Goal: Information Seeking & Learning: Learn about a topic

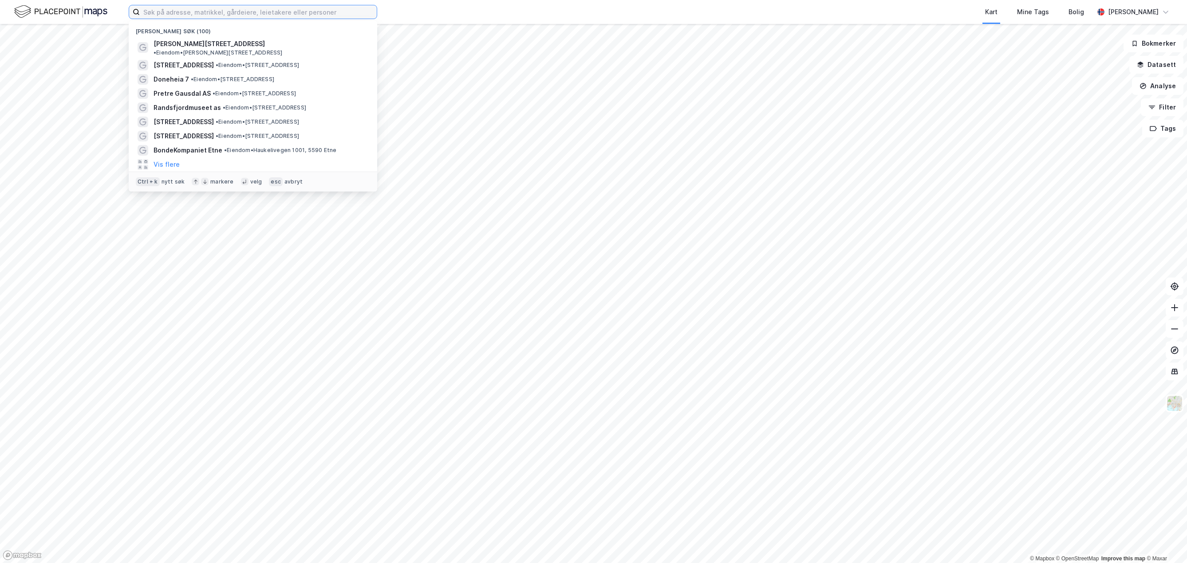
click at [189, 7] on input at bounding box center [258, 11] width 237 height 13
paste input "[STREET_ADDRESS]"
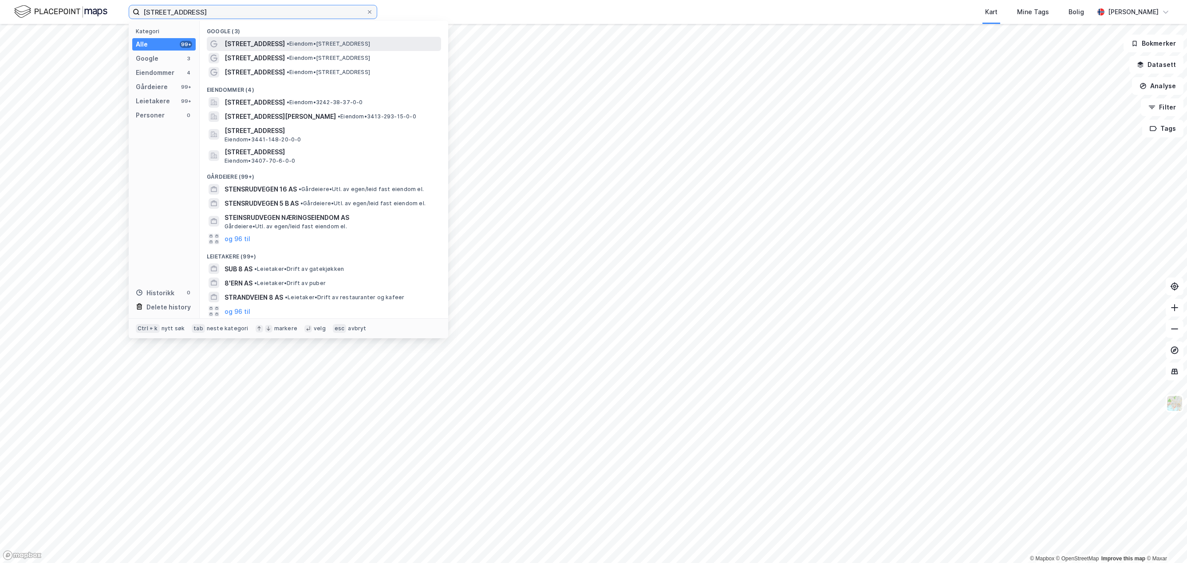
type input "[STREET_ADDRESS]"
click at [320, 44] on span "• Eiendom • [STREET_ADDRESS]" at bounding box center [328, 43] width 83 height 7
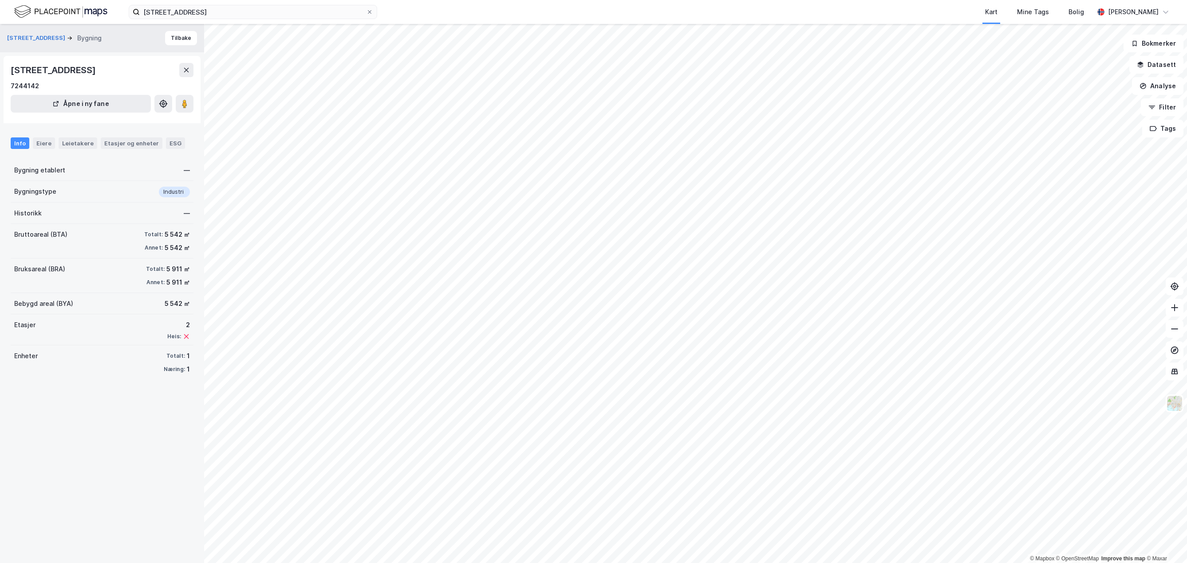
click at [82, 136] on div "Info Eiere Leietakere Etasjer og enheter ESG" at bounding box center [102, 140] width 204 height 26
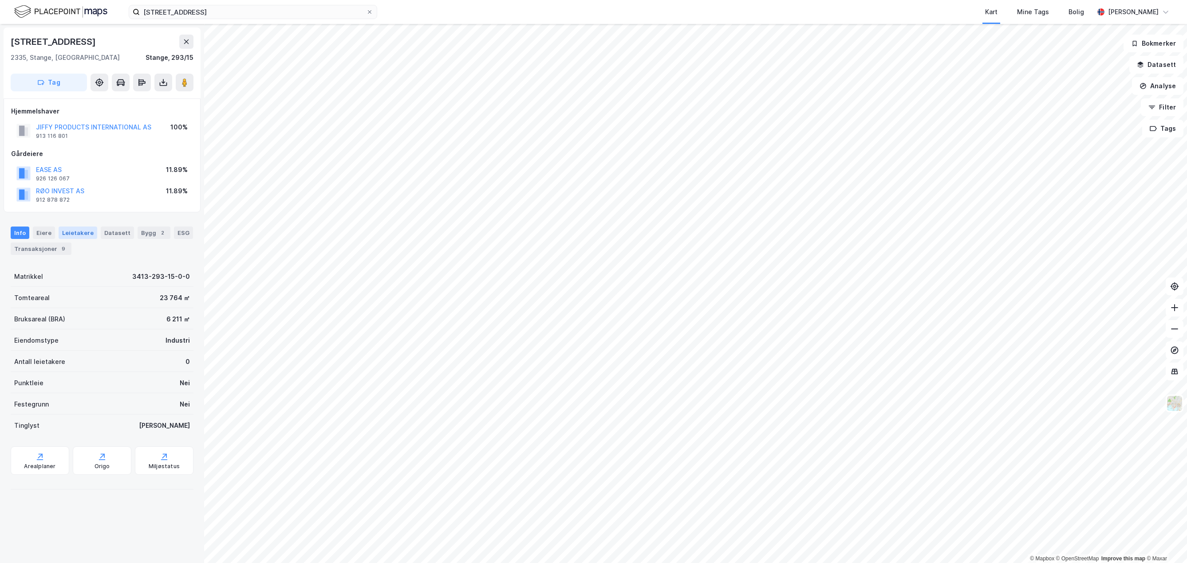
click at [86, 232] on div "Leietakere" at bounding box center [78, 233] width 39 height 12
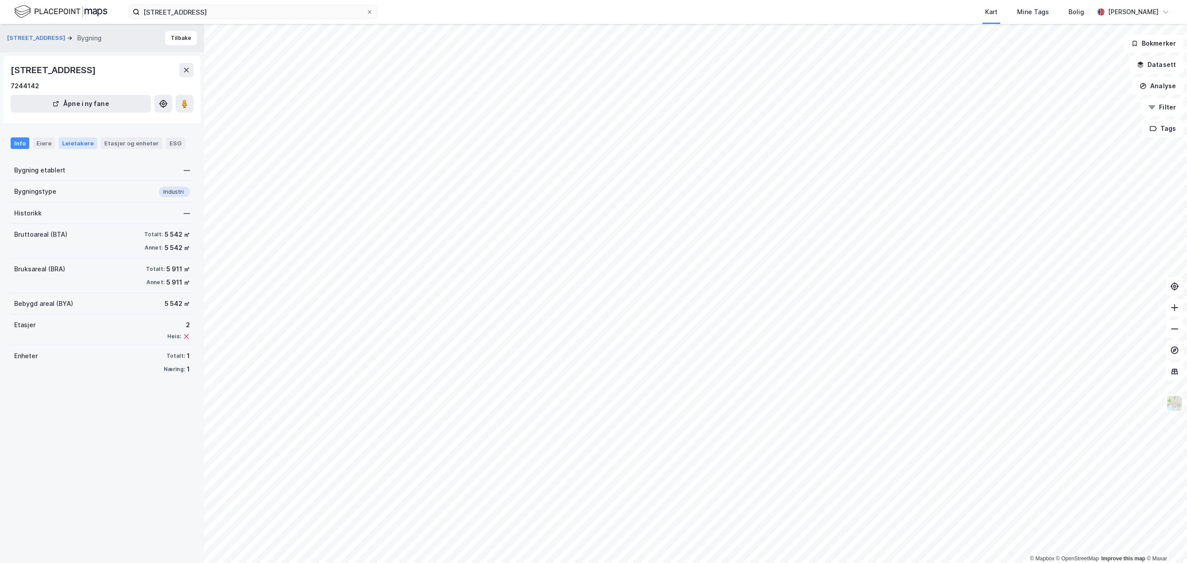
click at [86, 147] on div "Leietakere" at bounding box center [78, 144] width 39 height 12
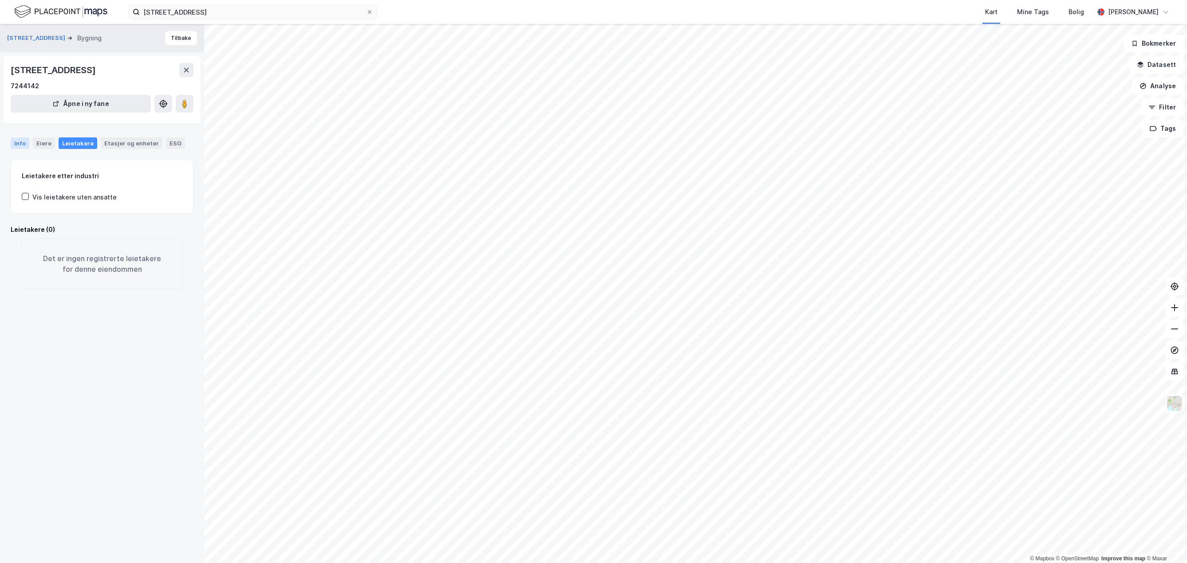
click at [21, 144] on div "Info" at bounding box center [20, 144] width 19 height 12
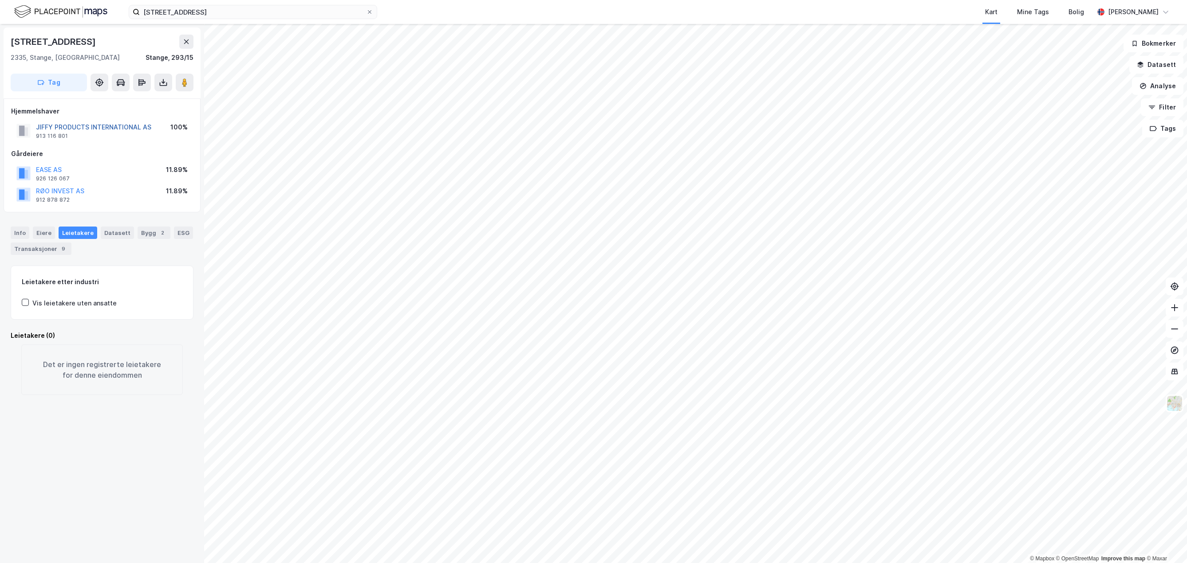
click at [0, 0] on button "JIFFY PRODUCTS INTERNATIONAL AS" at bounding box center [0, 0] width 0 height 0
